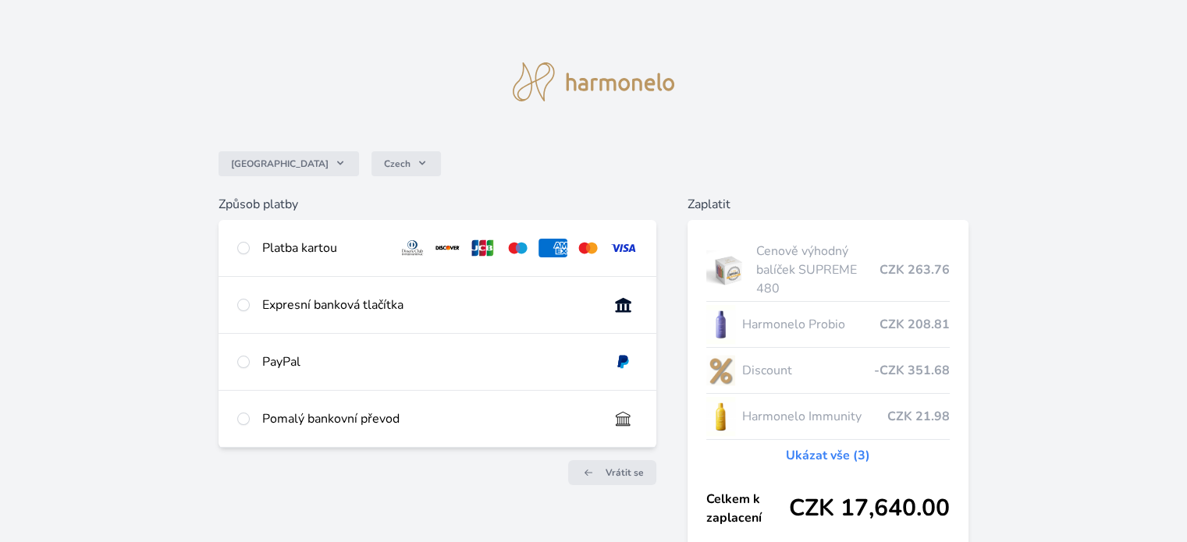
click at [255, 251] on div "Platba kartou" at bounding box center [436, 248] width 437 height 56
radio input "true"
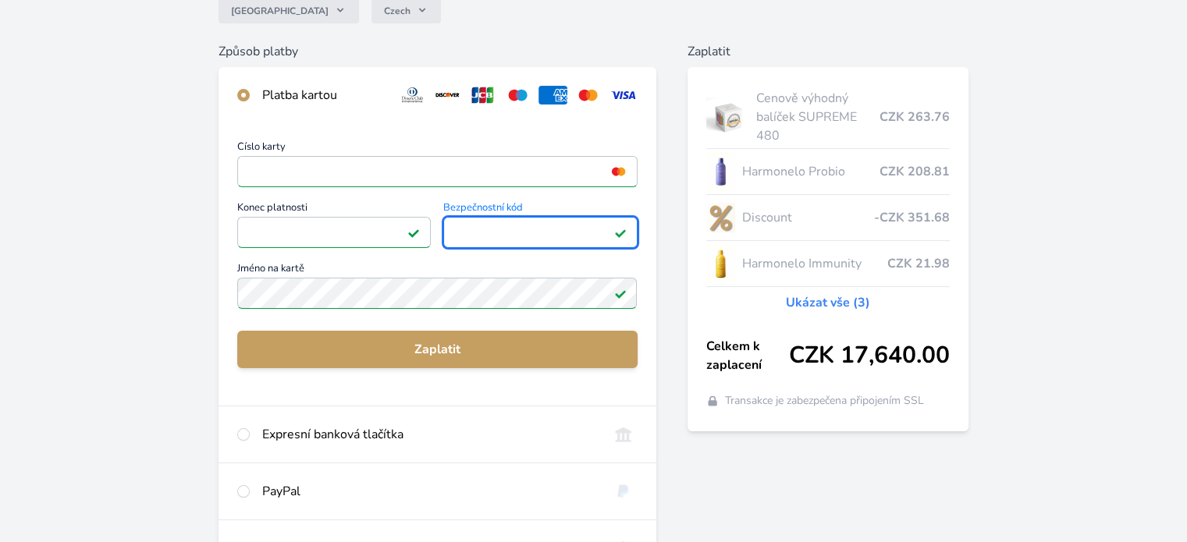
scroll to position [156, 0]
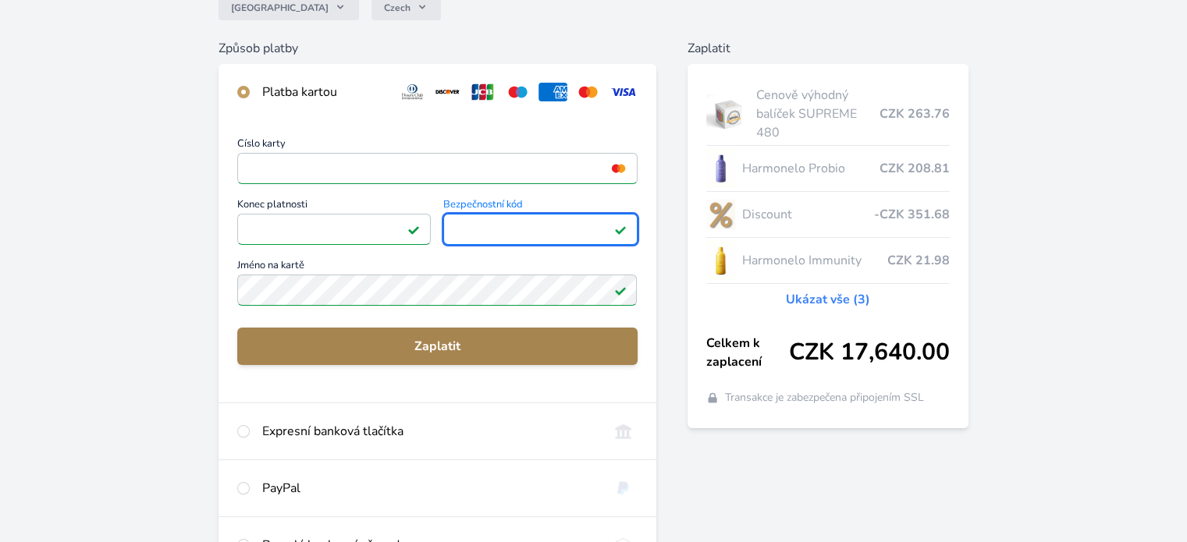
click at [343, 346] on span "Zaplatit" at bounding box center [437, 346] width 375 height 19
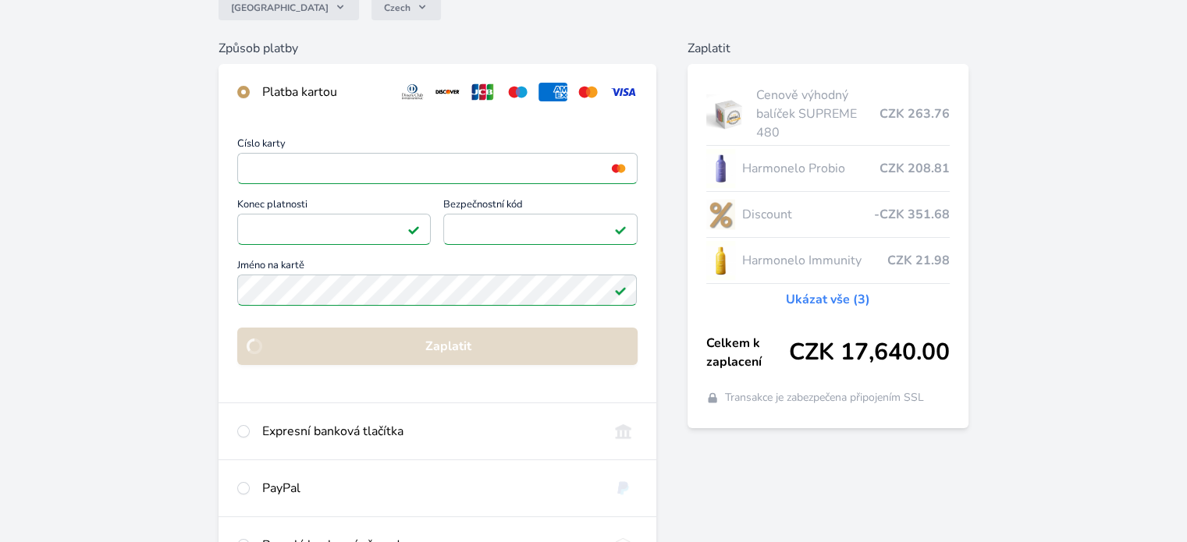
scroll to position [136, 0]
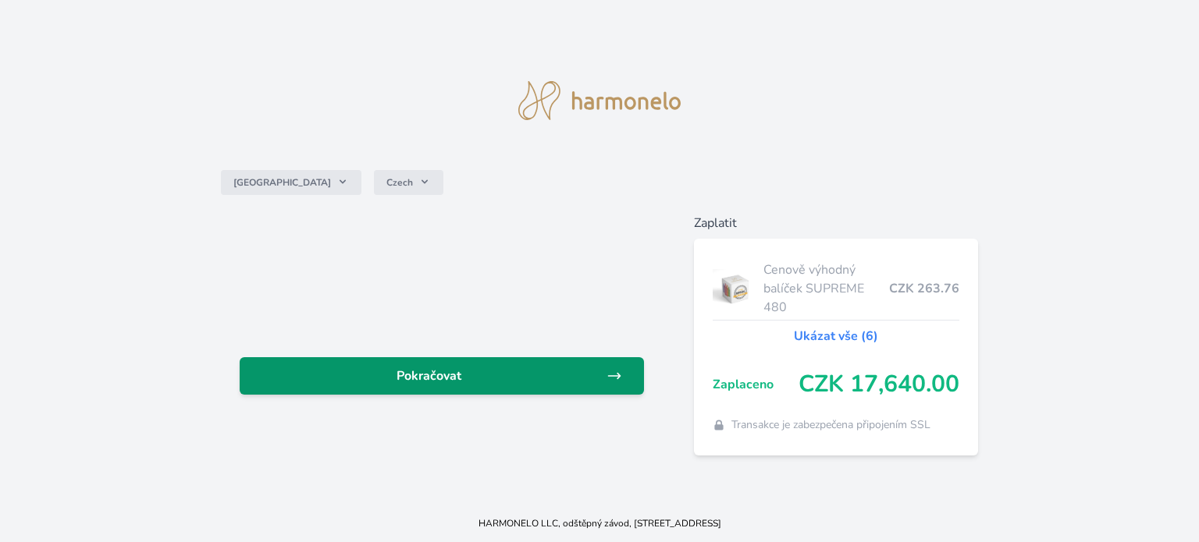
click at [394, 395] on link "Pokračovat" at bounding box center [442, 375] width 404 height 37
